Goal: Navigation & Orientation: Find specific page/section

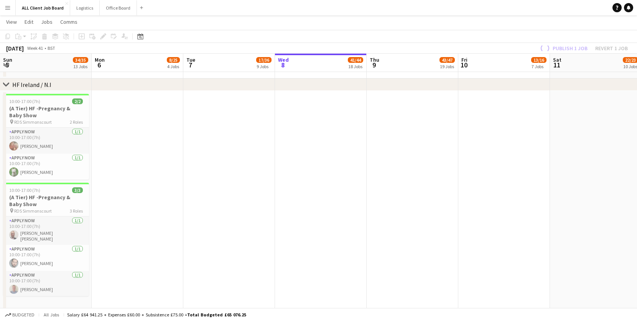
scroll to position [0, 183]
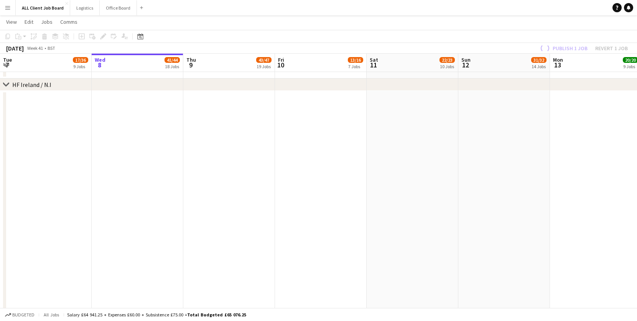
click at [9, 11] on button "Menu" at bounding box center [7, 7] width 15 height 15
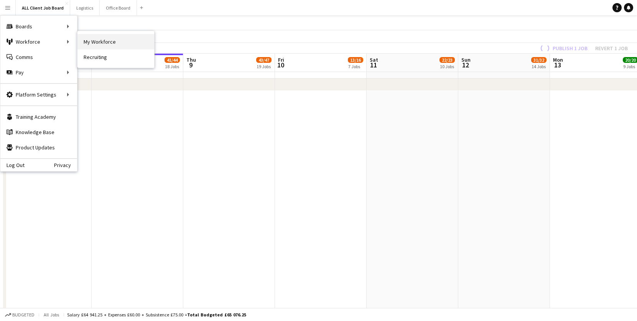
click at [110, 44] on link "My Workforce" at bounding box center [115, 41] width 77 height 15
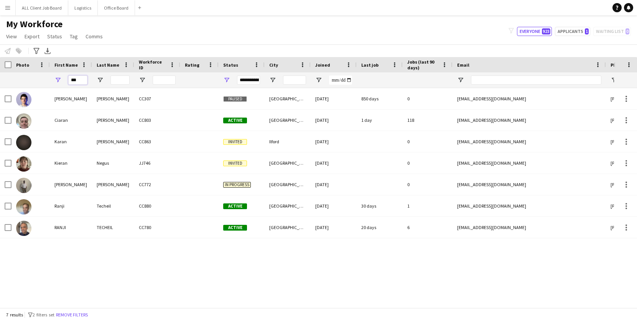
drag, startPoint x: 85, startPoint y: 80, endPoint x: 41, endPoint y: 80, distance: 44.5
click at [41, 80] on div "***" at bounding box center [415, 79] width 831 height 15
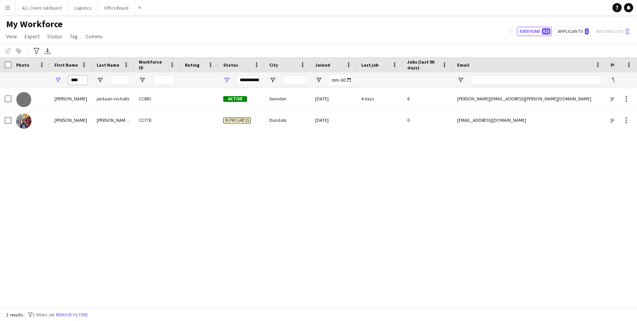
drag, startPoint x: 84, startPoint y: 82, endPoint x: 31, endPoint y: 84, distance: 52.9
click at [31, 84] on div "****" at bounding box center [415, 79] width 831 height 15
type input "*"
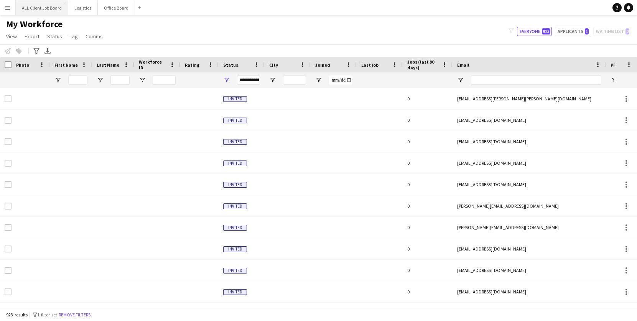
click at [33, 7] on button "ALL Client Job Board Close" at bounding box center [42, 7] width 53 height 15
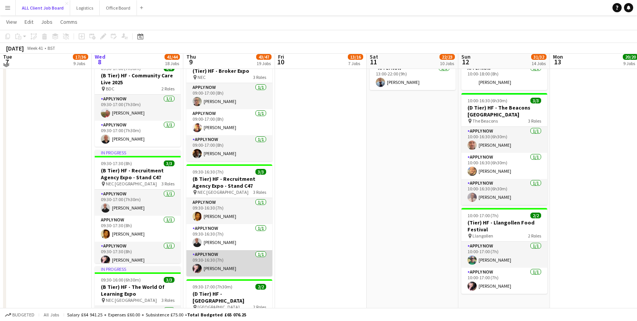
scroll to position [877, 0]
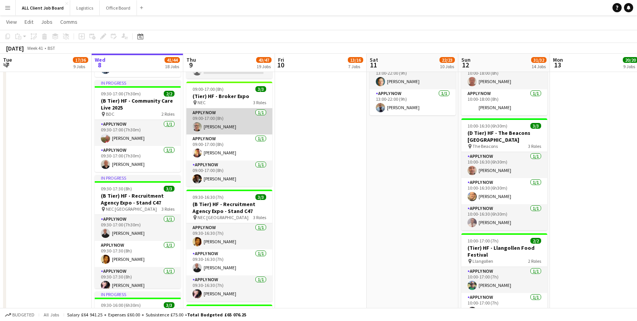
click at [200, 124] on app-card-role "APPLY NOW [DATE] 09:00-17:00 (8h) [PERSON_NAME]" at bounding box center [229, 121] width 86 height 26
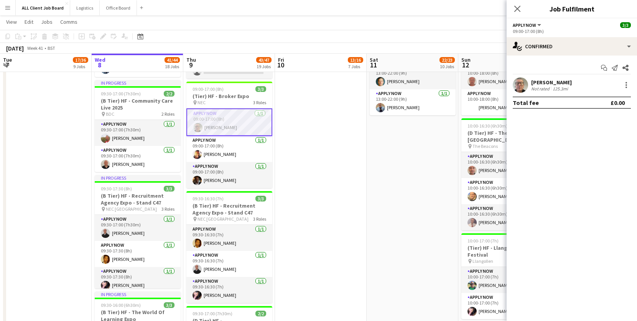
click at [520, 88] on app-user-avatar at bounding box center [519, 84] width 15 height 15
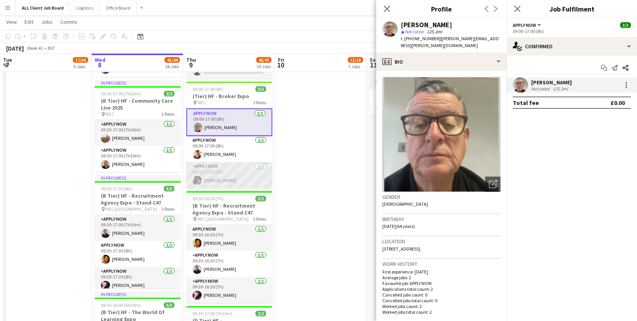
click at [239, 166] on app-card-role "APPLY NOW [DATE] 09:00-17:00 (8h) [PERSON_NAME]" at bounding box center [229, 175] width 86 height 26
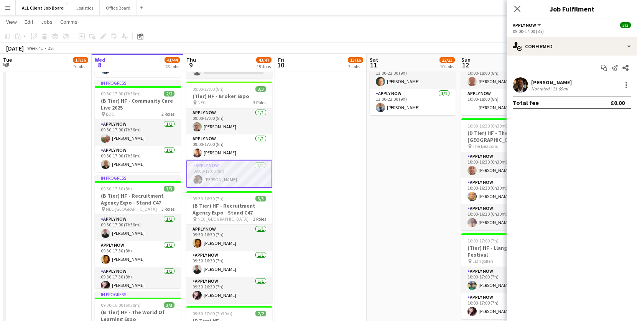
click at [571, 84] on div "[PERSON_NAME]" at bounding box center [551, 82] width 41 height 7
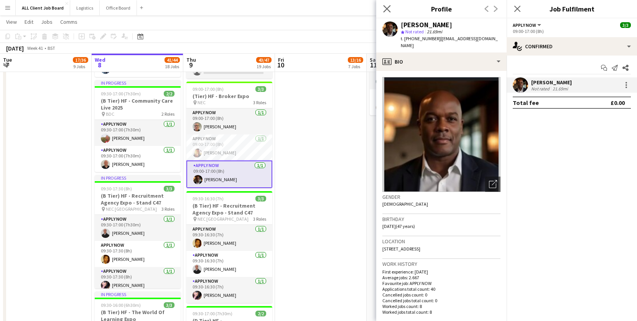
click at [391, 9] on app-icon "Close pop-in" at bounding box center [386, 8] width 11 height 11
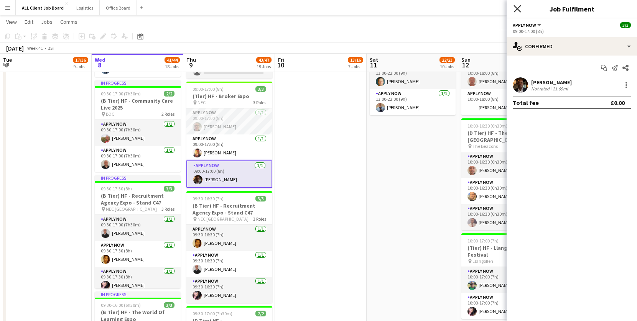
click at [514, 11] on icon at bounding box center [516, 8] width 7 height 7
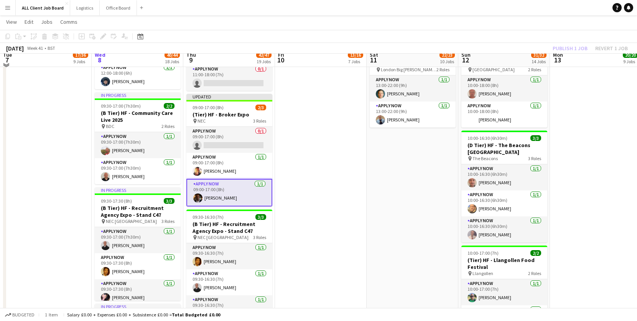
scroll to position [866, 0]
